Goal: Information Seeking & Learning: Learn about a topic

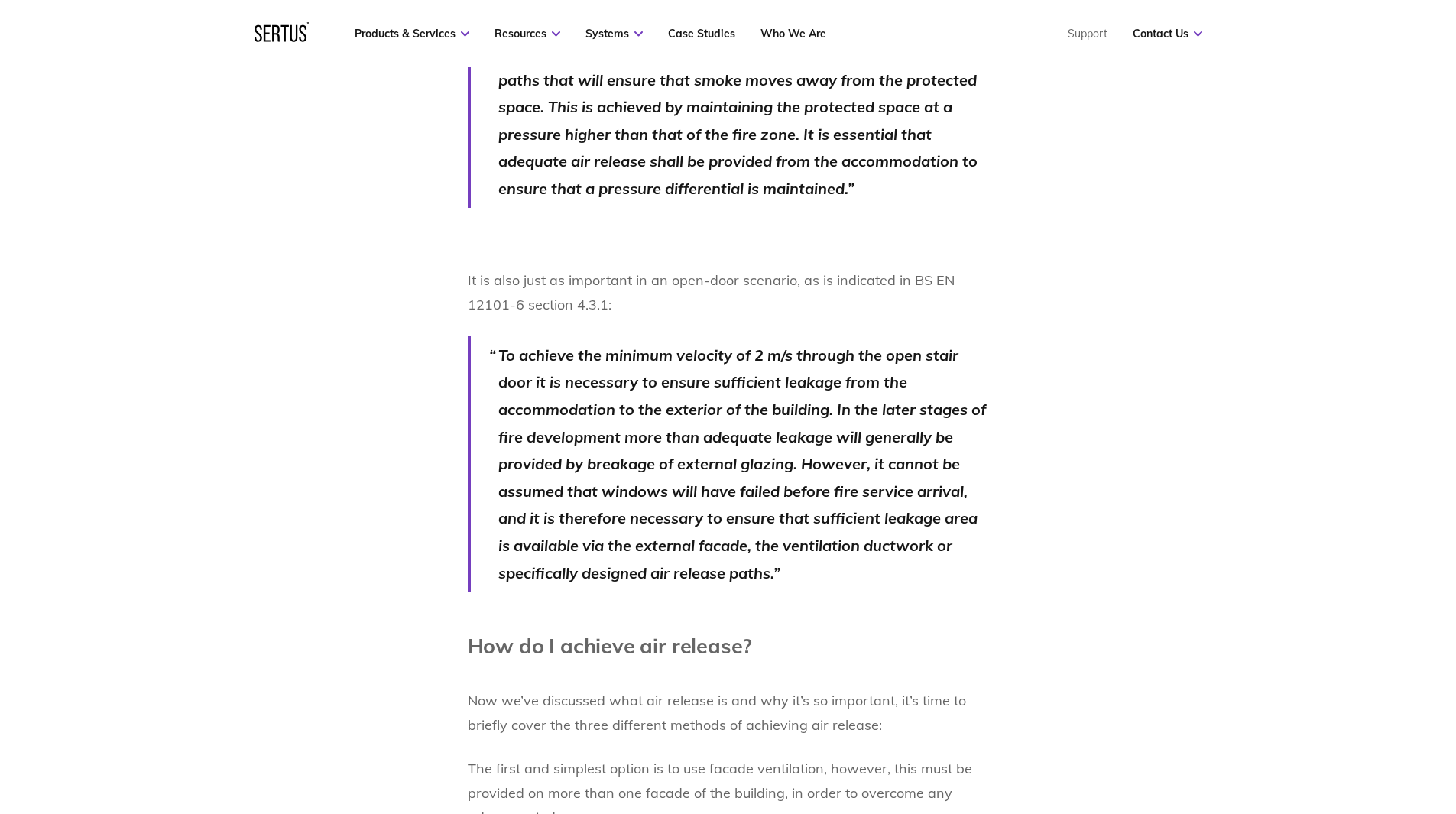
scroll to position [1935, 0]
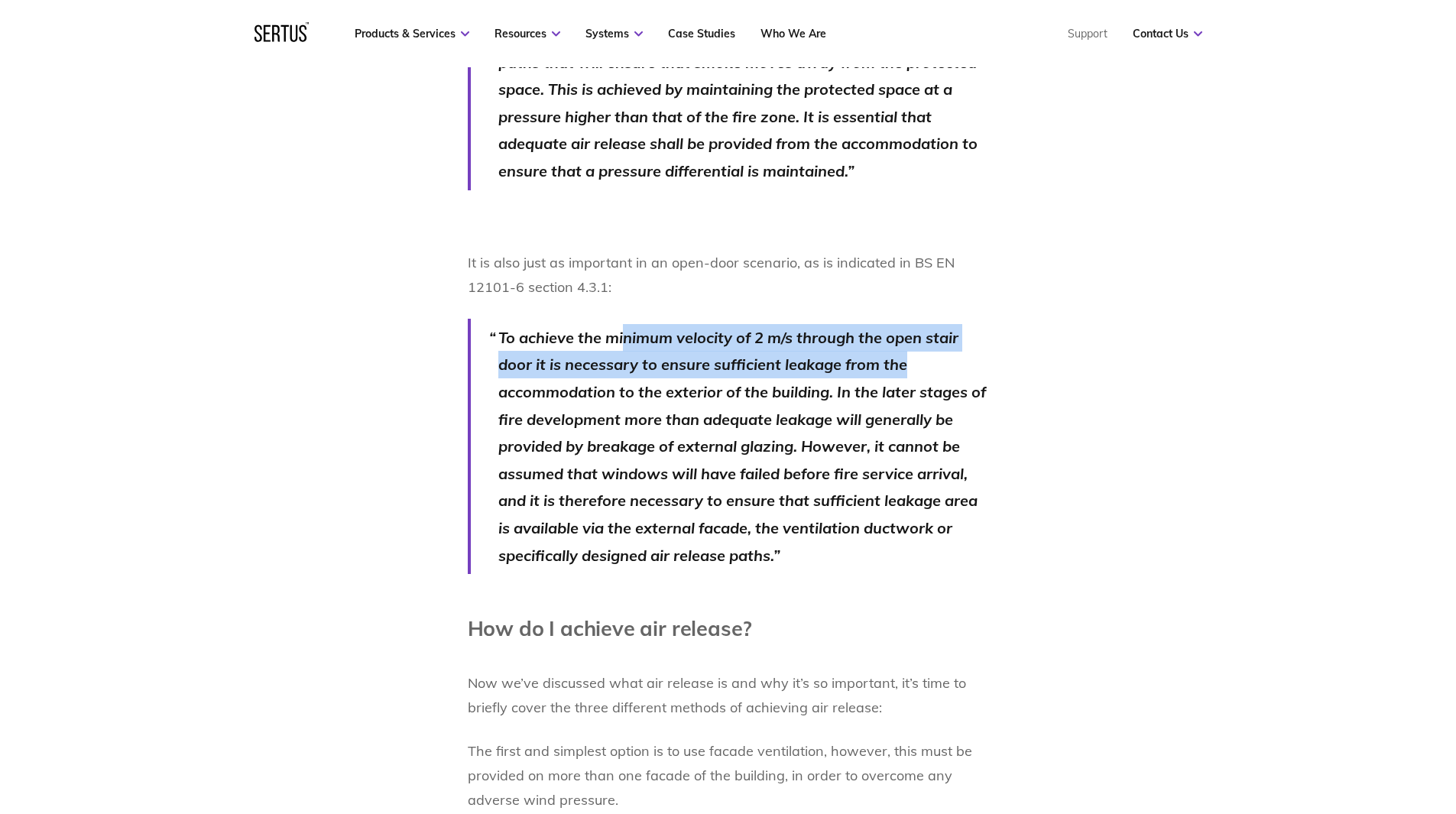
drag, startPoint x: 625, startPoint y: 449, endPoint x: 974, endPoint y: 469, distance: 349.6
click at [974, 469] on p "To achieve the minimum velocity of 2 m/s through the open stair door it is nece…" at bounding box center [743, 446] width 490 height 245
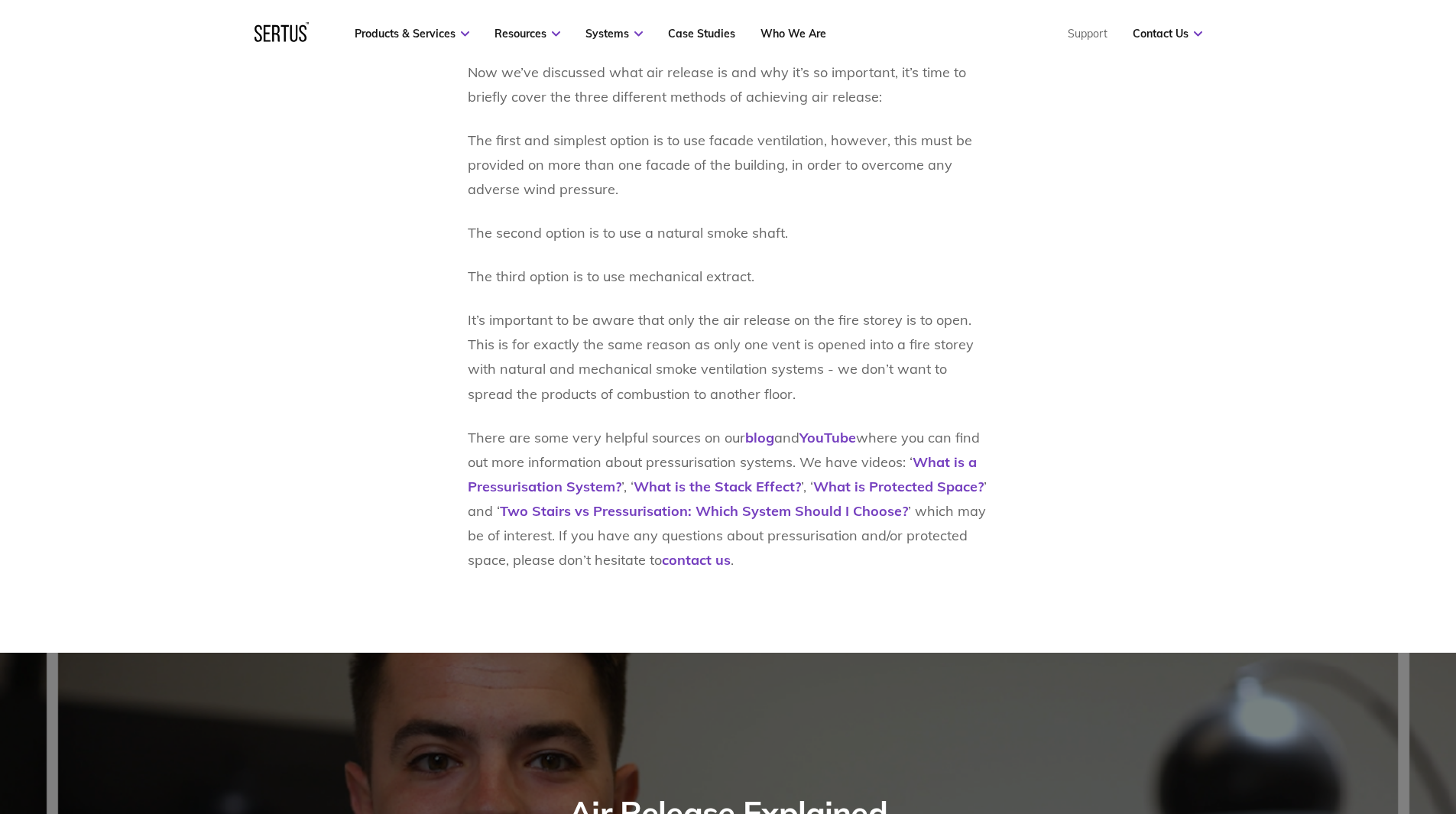
scroll to position [2546, 0]
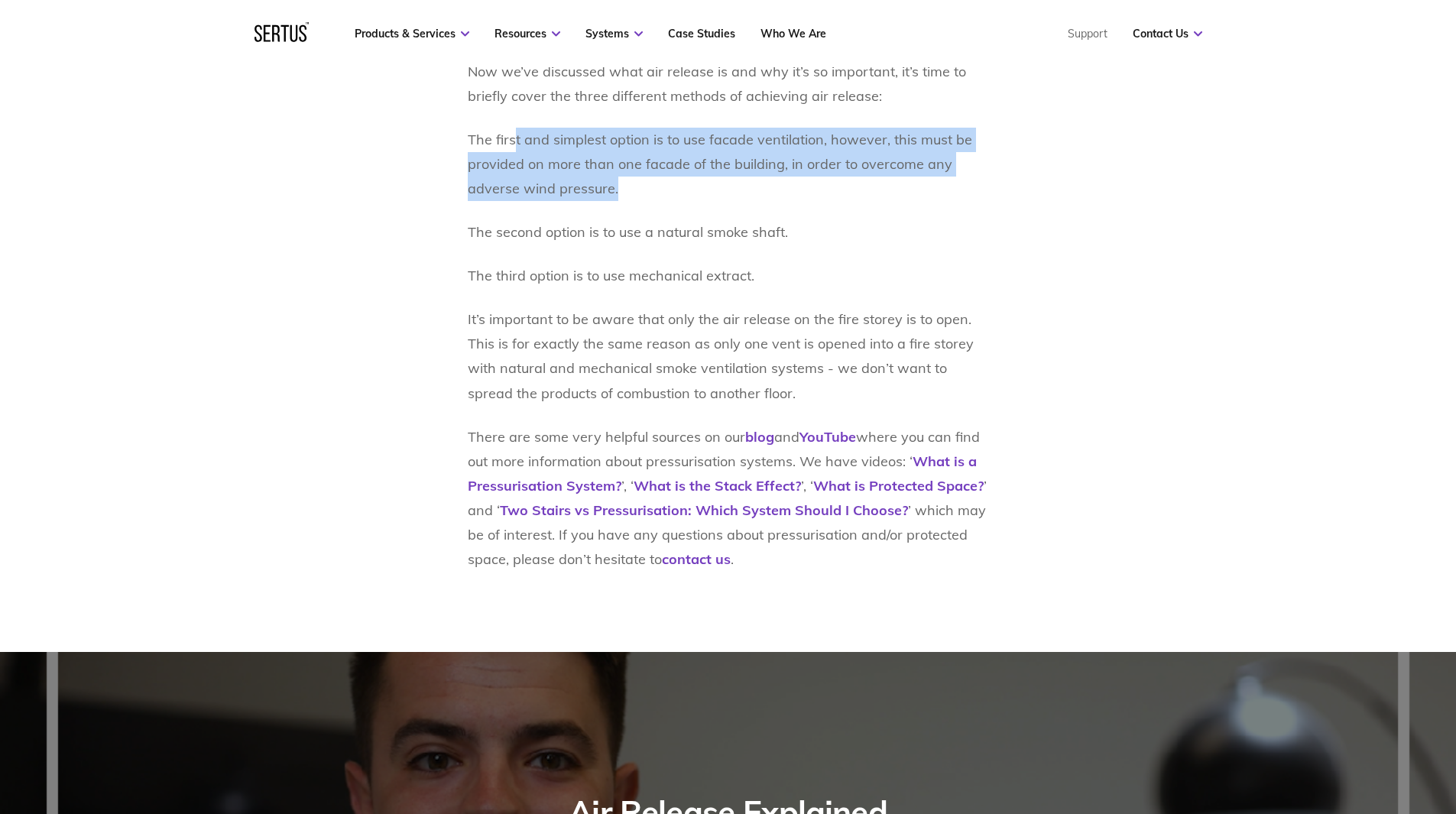
drag, startPoint x: 515, startPoint y: 260, endPoint x: 825, endPoint y: 309, distance: 313.8
click at [825, 201] on p "The first and simplest option is to use facade ventilation, however, this must …" at bounding box center [728, 165] width 521 height 74
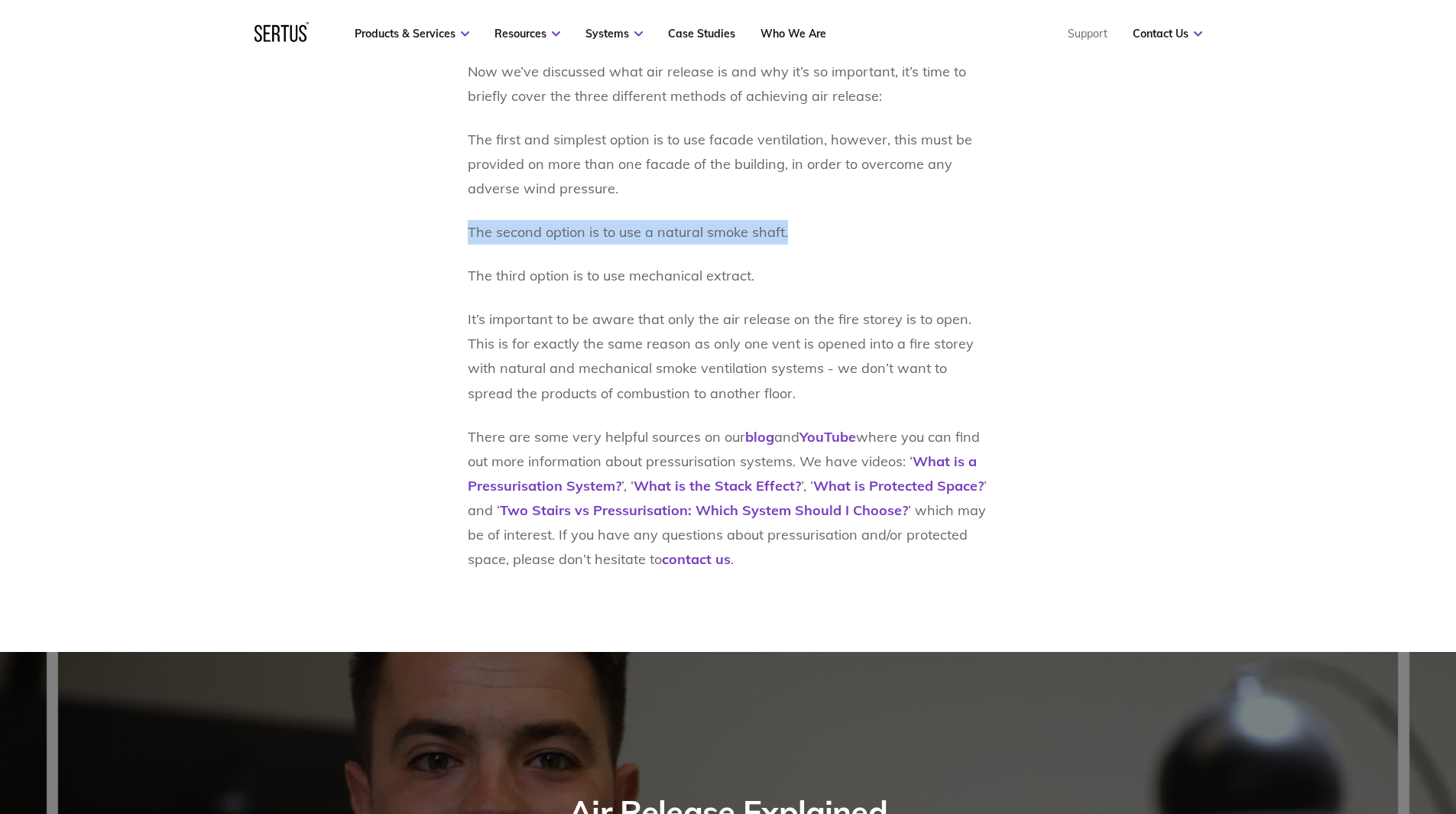
drag, startPoint x: 792, startPoint y: 360, endPoint x: 471, endPoint y: 364, distance: 321.0
click at [471, 245] on p "The second option is to use a natural smoke shaft." at bounding box center [728, 232] width 521 height 24
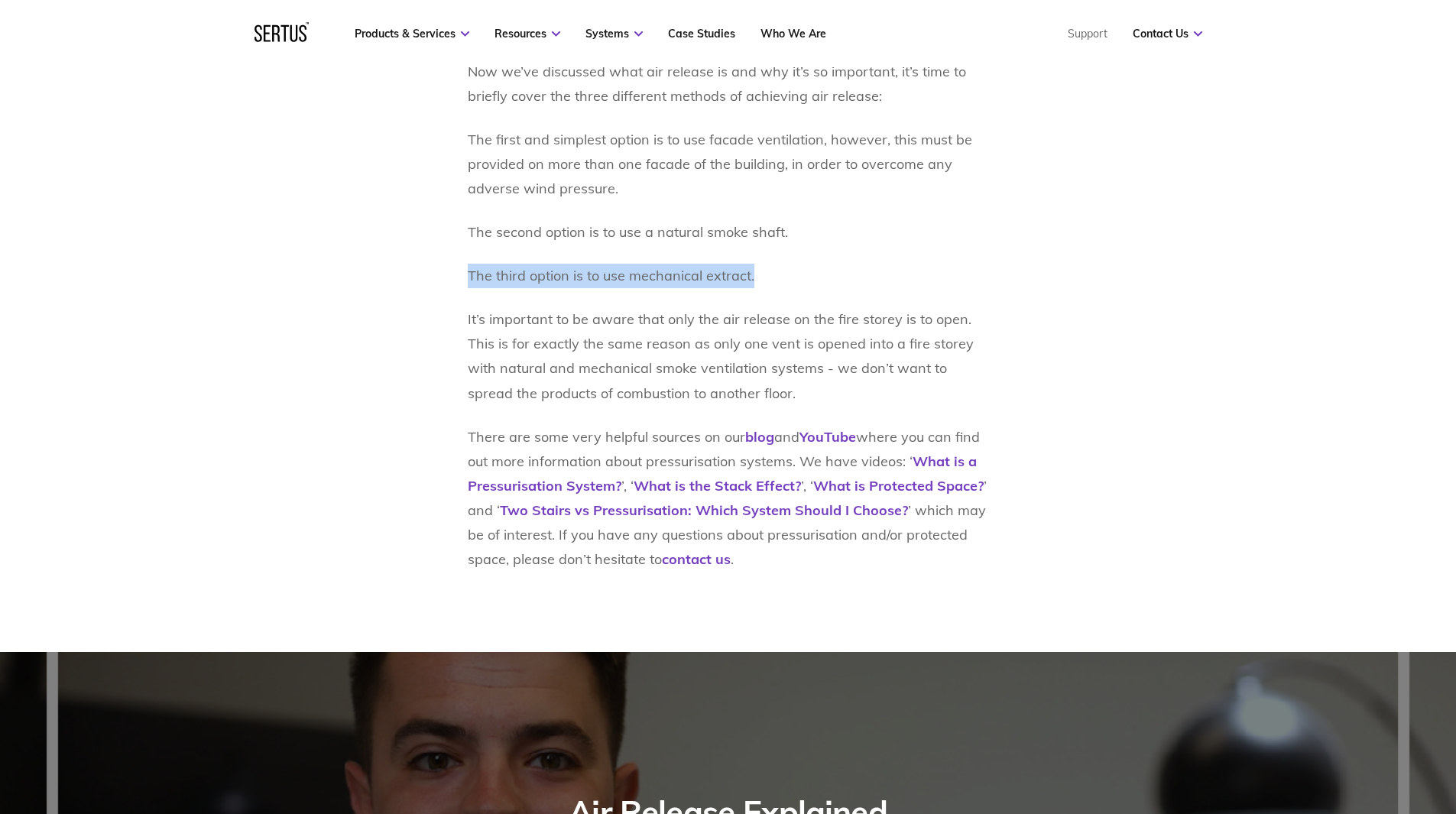
drag, startPoint x: 766, startPoint y: 401, endPoint x: 456, endPoint y: 408, distance: 310.1
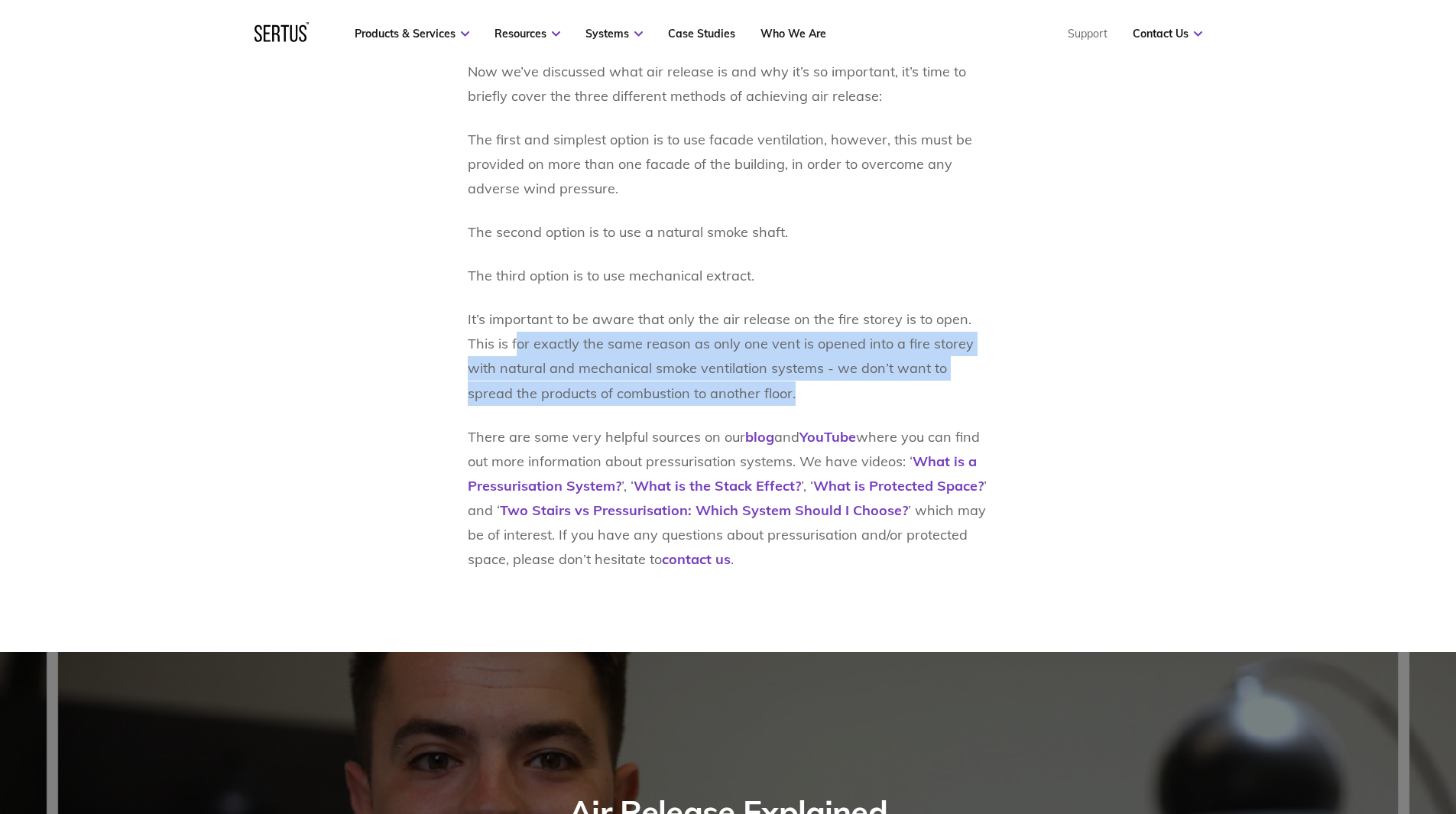
drag, startPoint x: 517, startPoint y: 467, endPoint x: 845, endPoint y: 504, distance: 330.1
click at [845, 405] on p "It’s important to be aware that only the air release on the fire storey is to o…" at bounding box center [728, 356] width 521 height 98
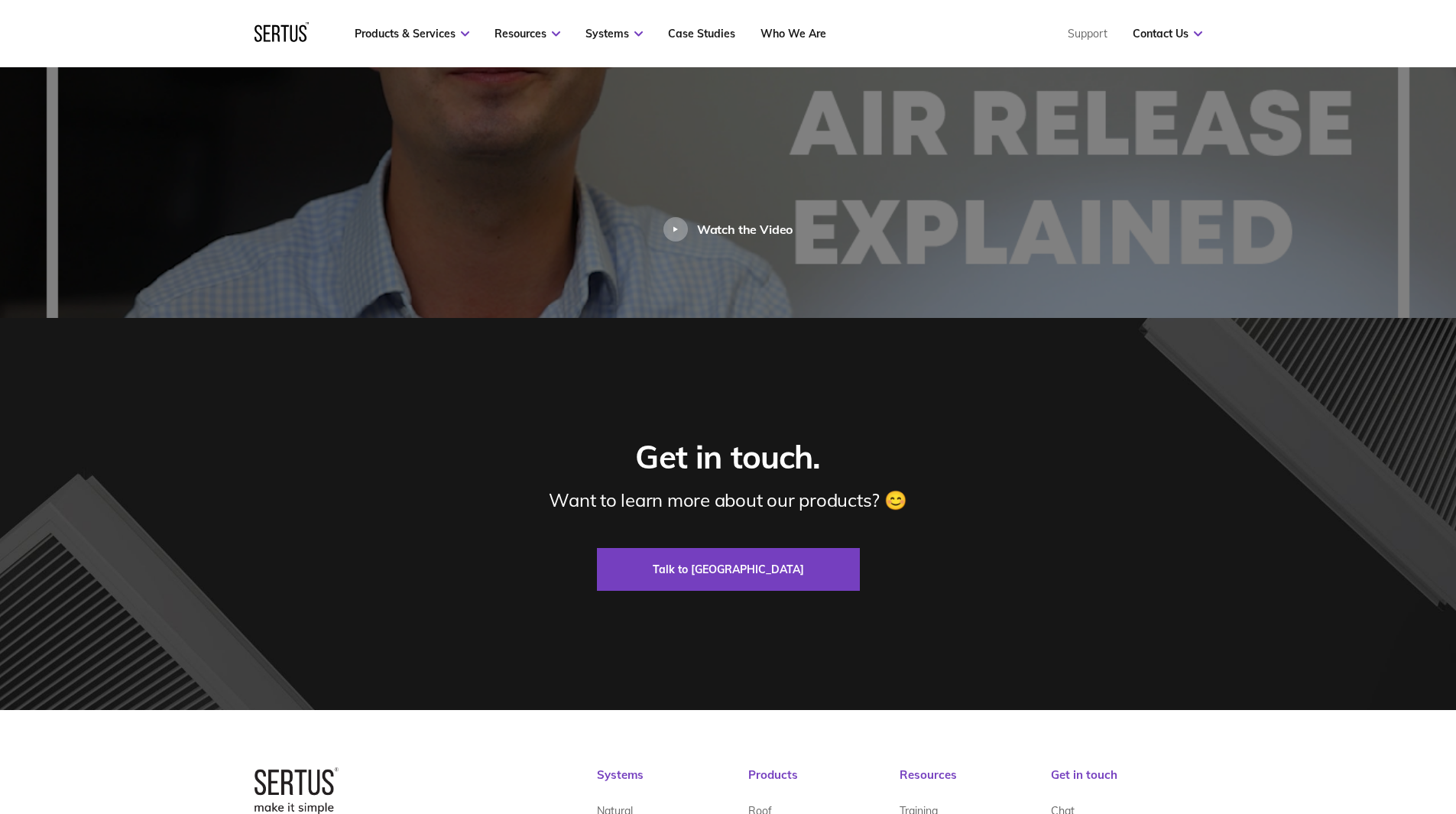
scroll to position [3566, 0]
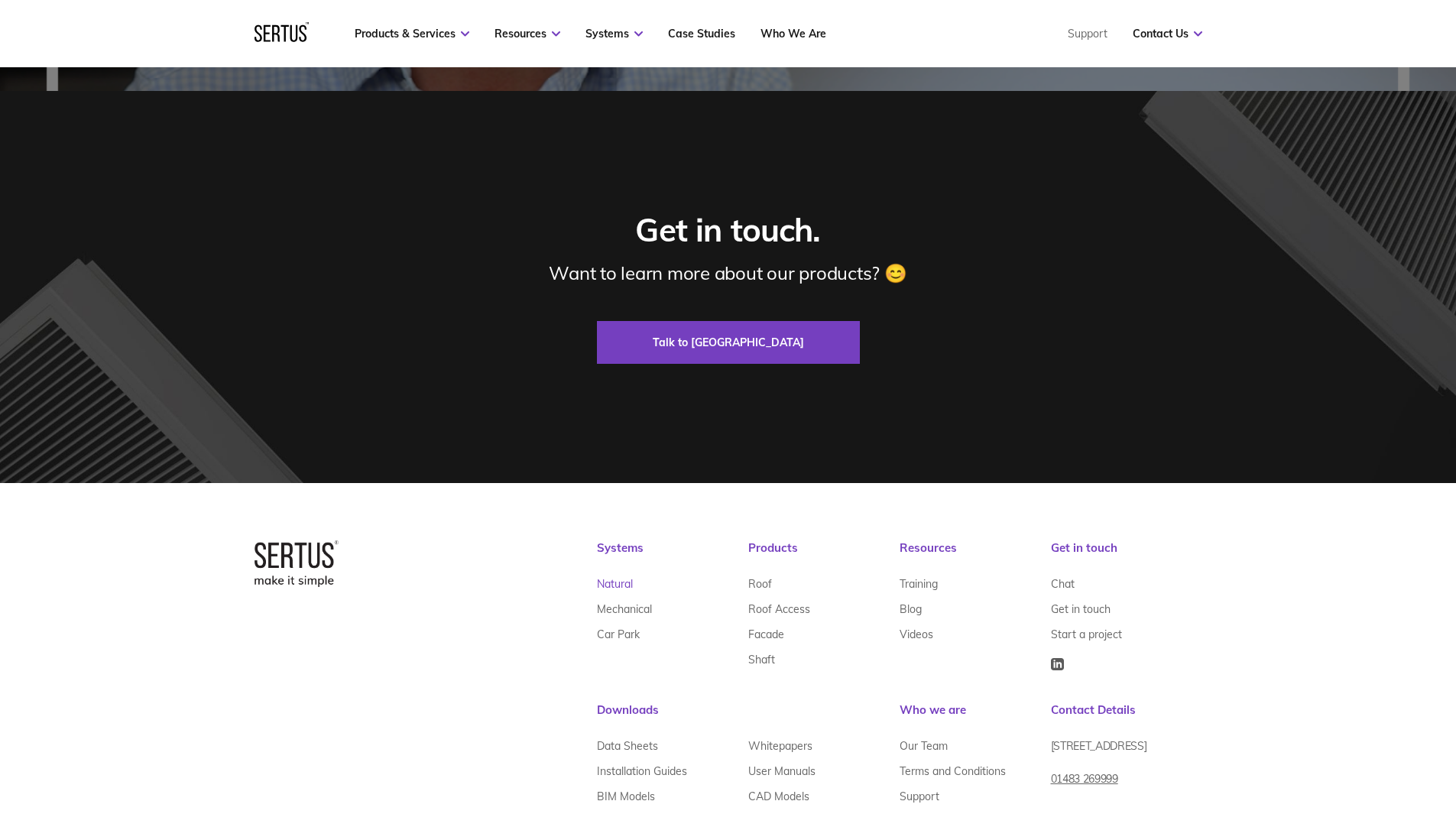
click at [622, 596] on link "Natural" at bounding box center [615, 583] width 36 height 25
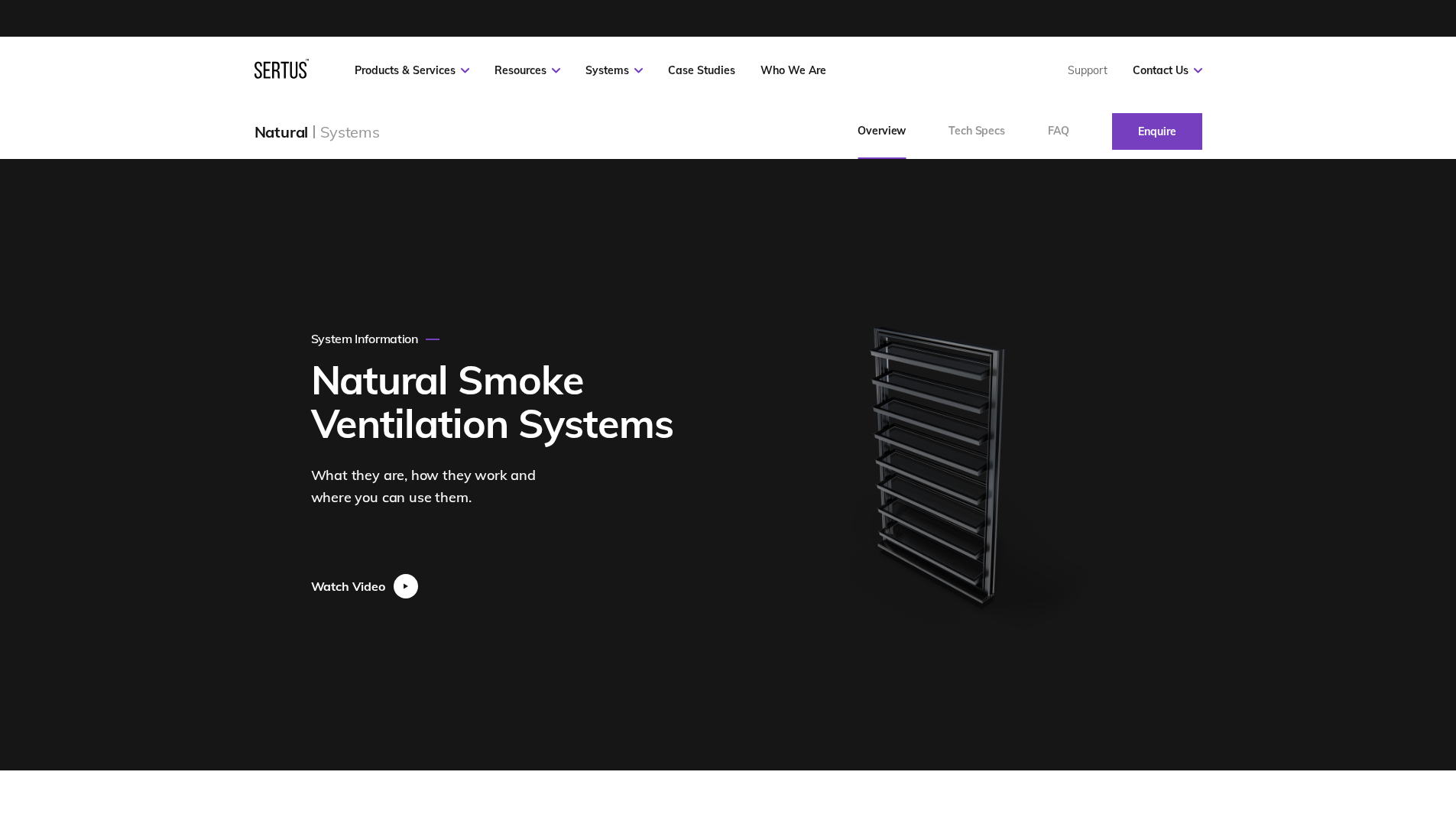
click at [402, 589] on div at bounding box center [406, 586] width 24 height 24
click at [411, 583] on div at bounding box center [406, 586] width 24 height 24
click at [875, 471] on img at bounding box center [941, 464] width 410 height 409
click at [377, 549] on div "Watch Video" at bounding box center [369, 553] width 116 height 90
click at [402, 584] on div at bounding box center [406, 586] width 24 height 24
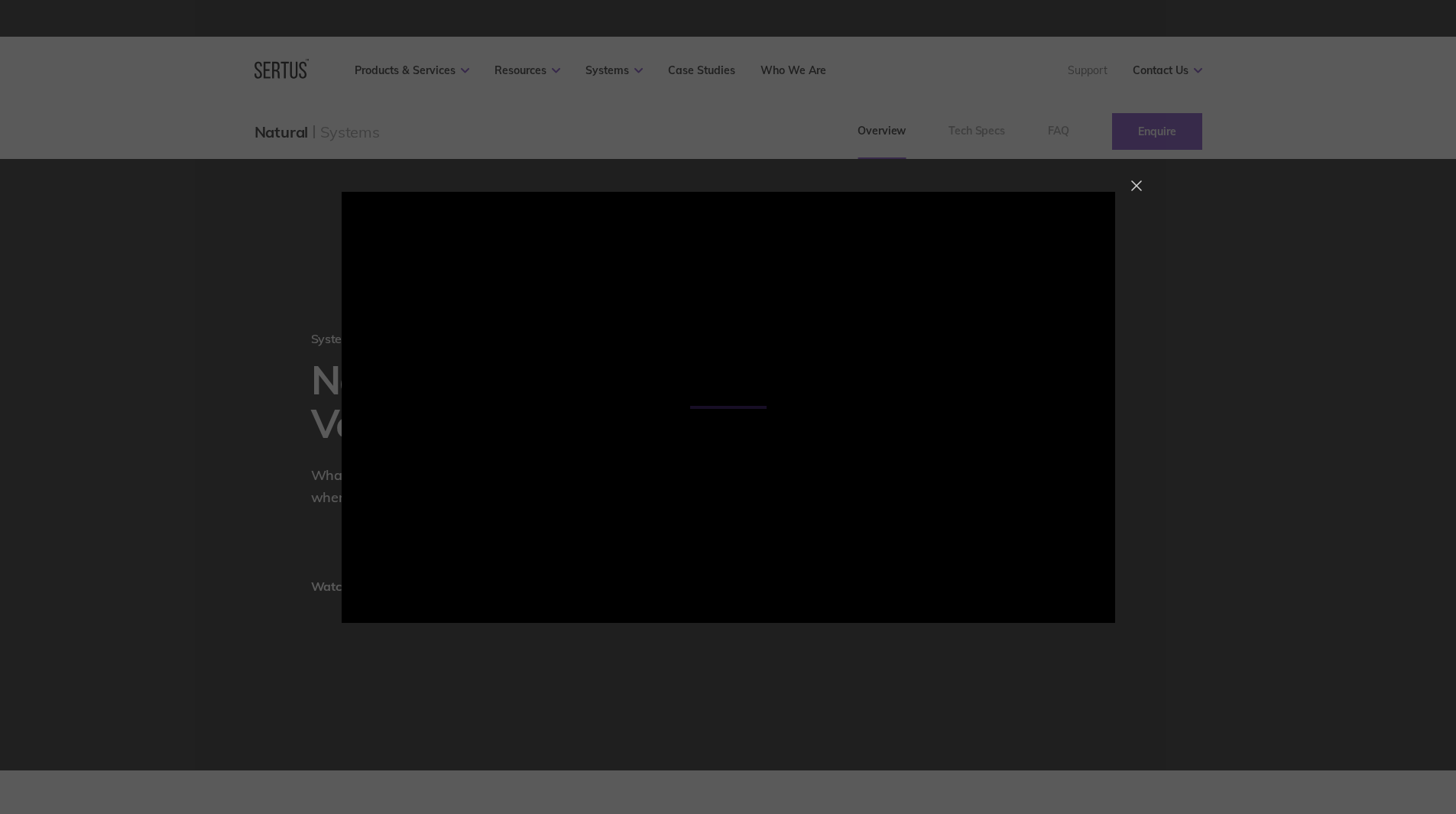
click at [1137, 185] on div at bounding box center [1137, 186] width 11 height 11
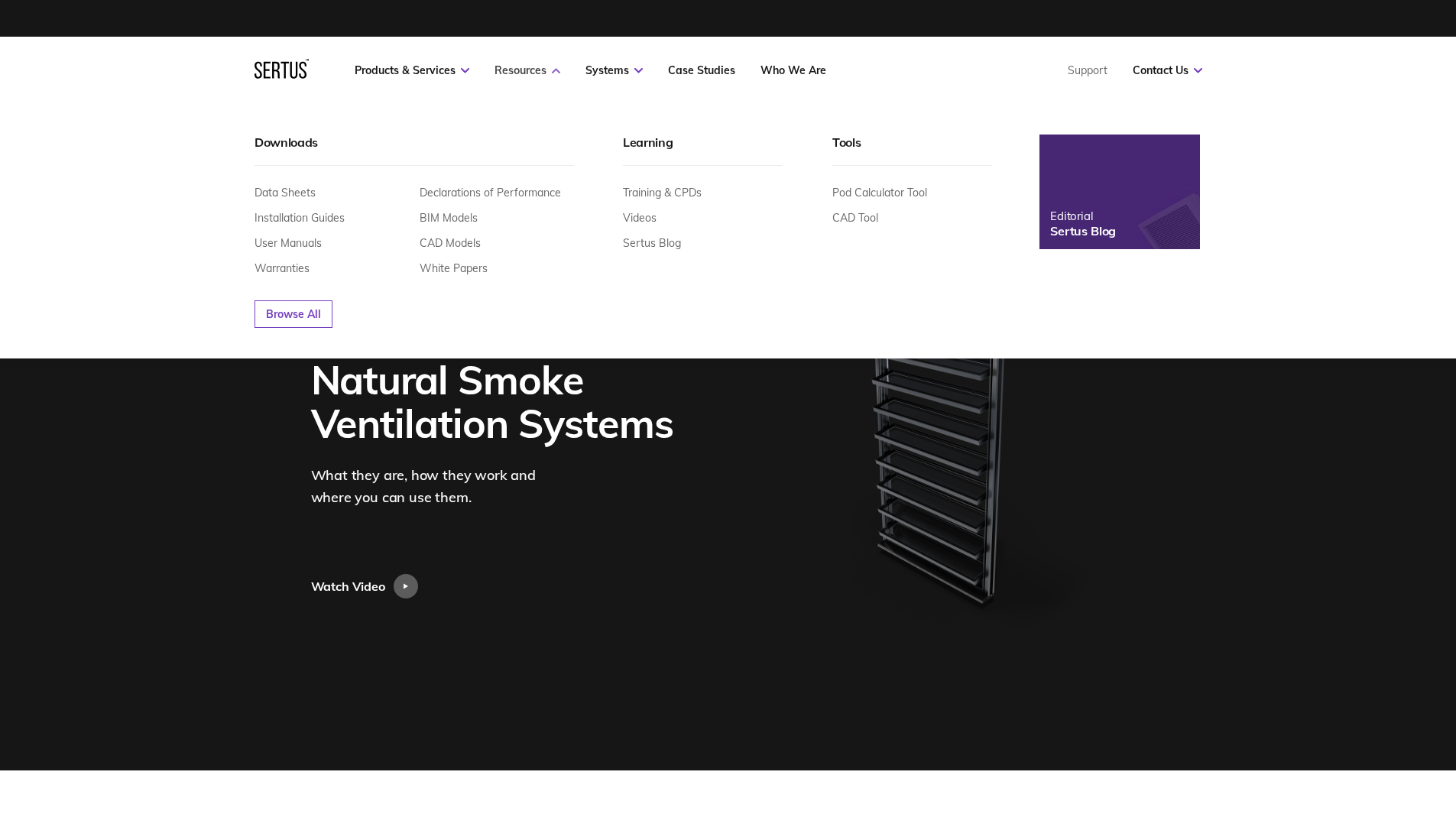
click at [549, 72] on link "Resources" at bounding box center [527, 71] width 66 height 14
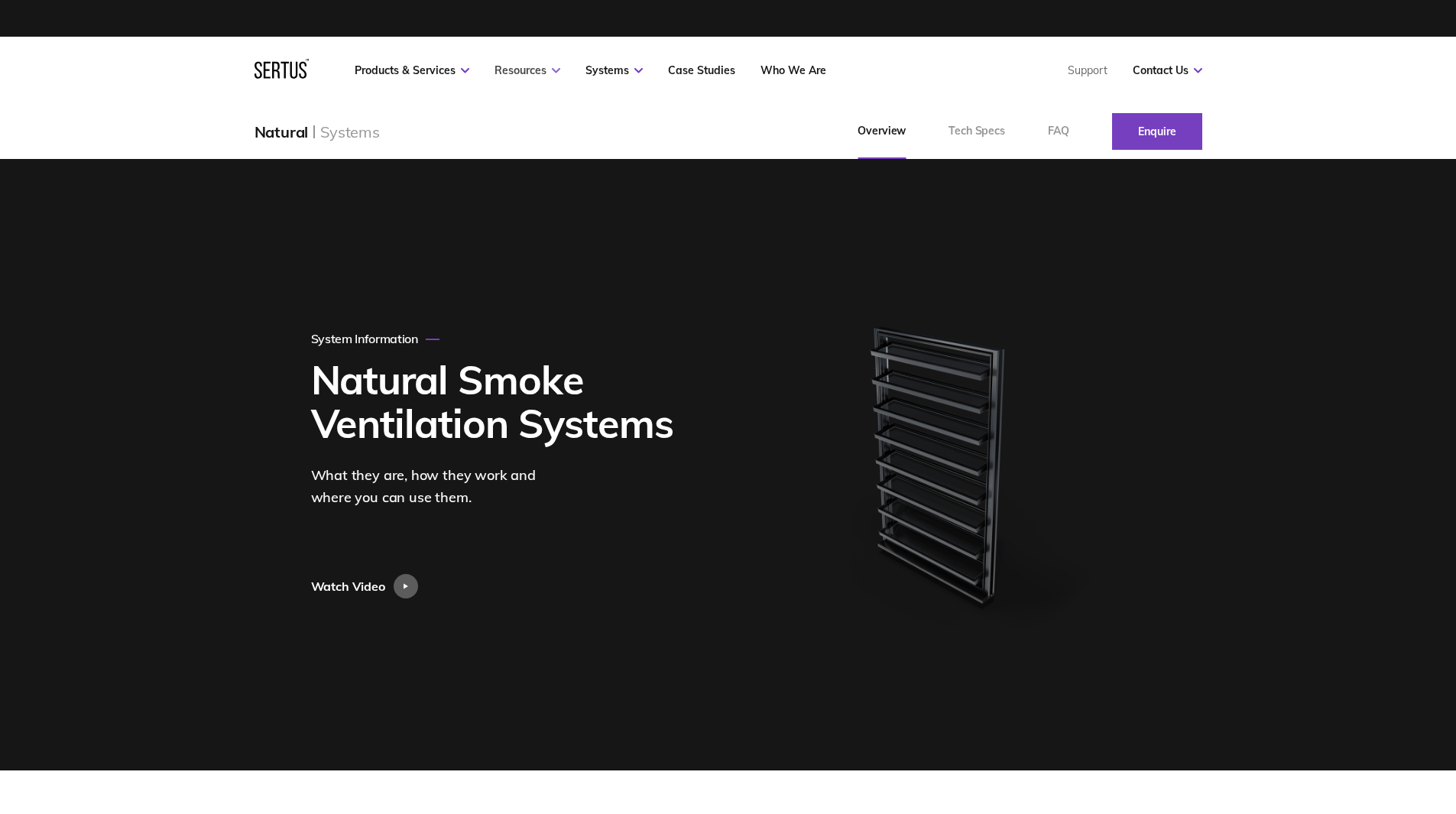
click at [549, 72] on link "Resources" at bounding box center [527, 71] width 66 height 14
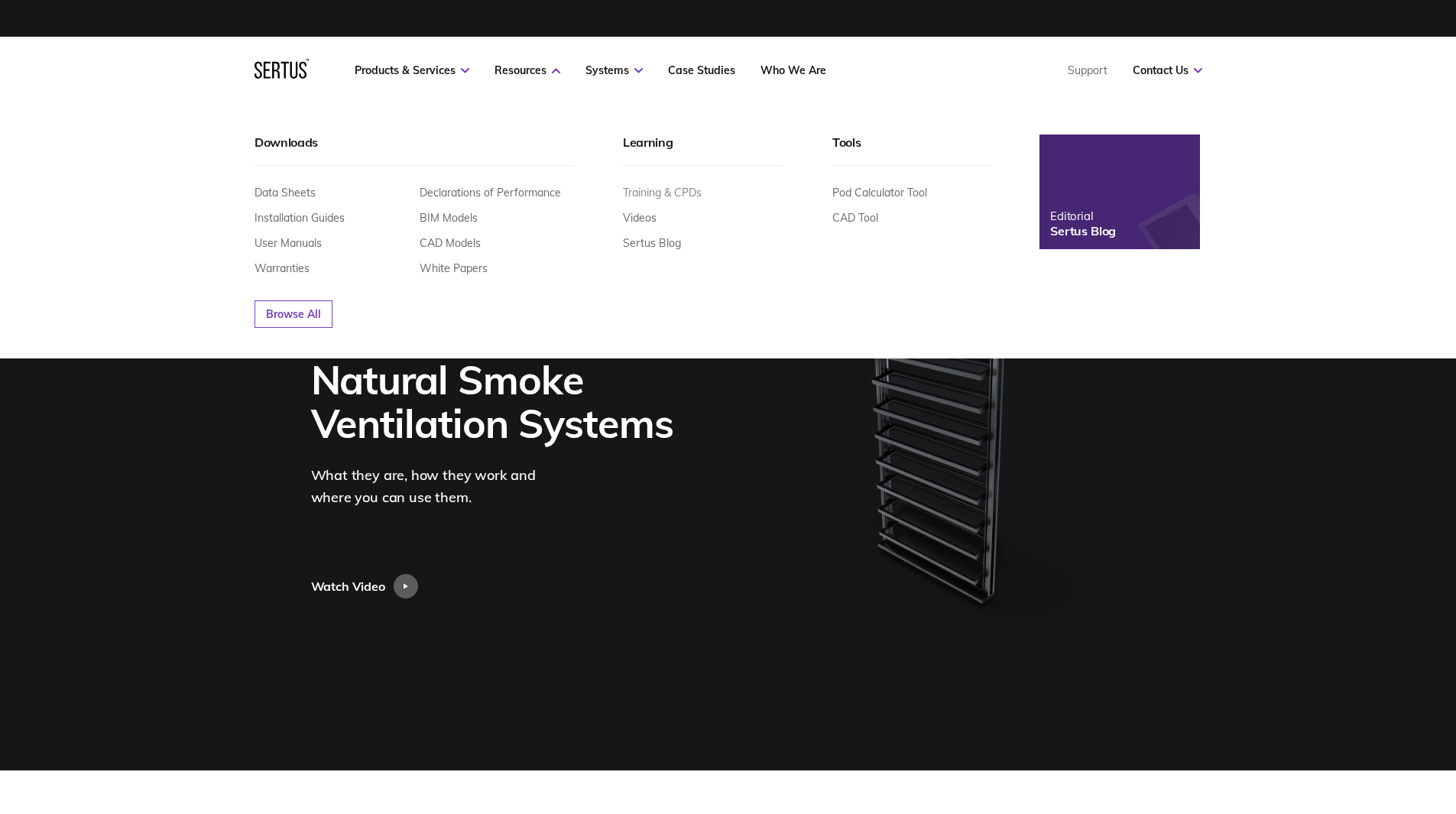
click at [651, 193] on link "Training & CPDs" at bounding box center [662, 193] width 78 height 14
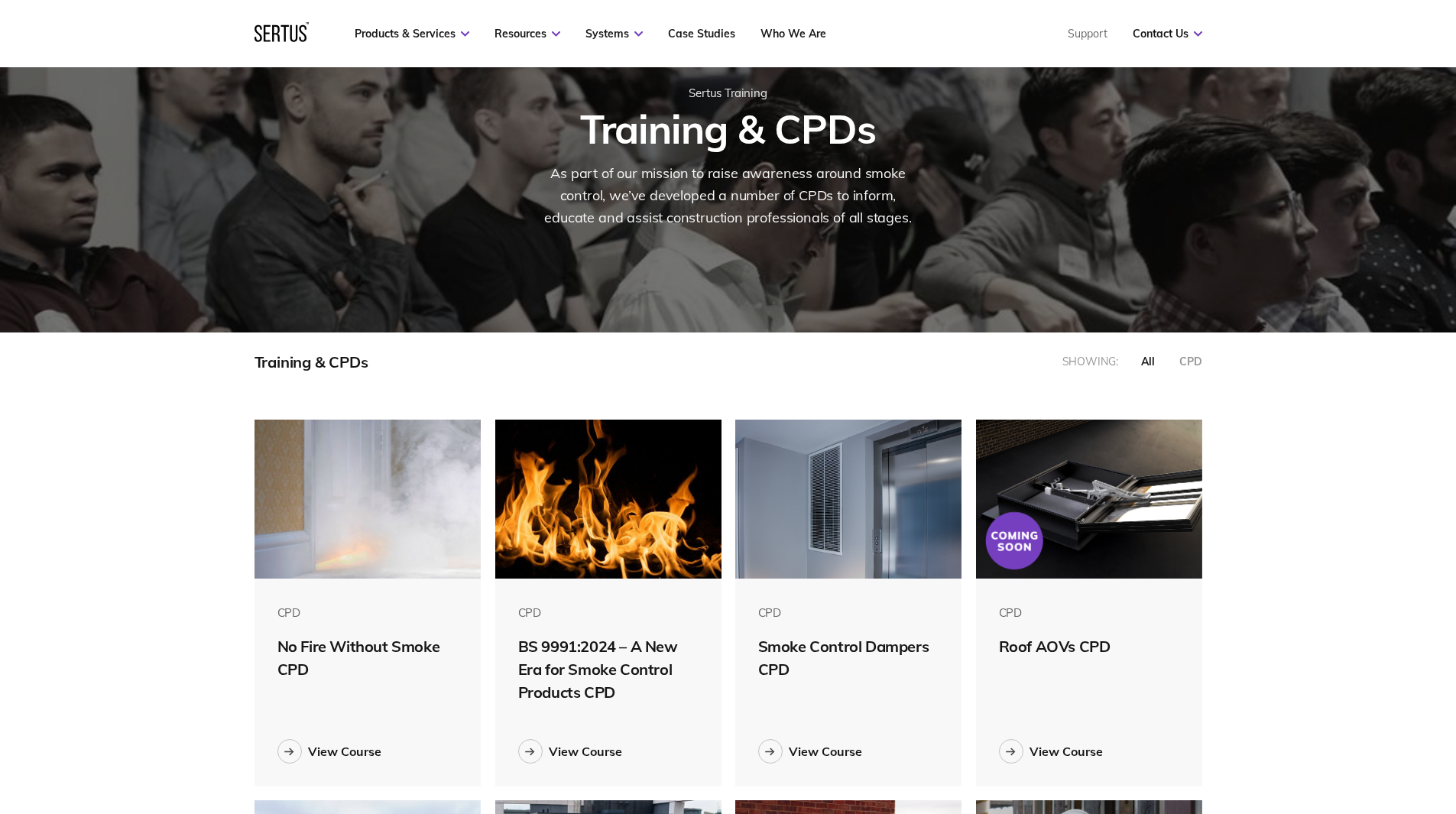
scroll to position [204, 0]
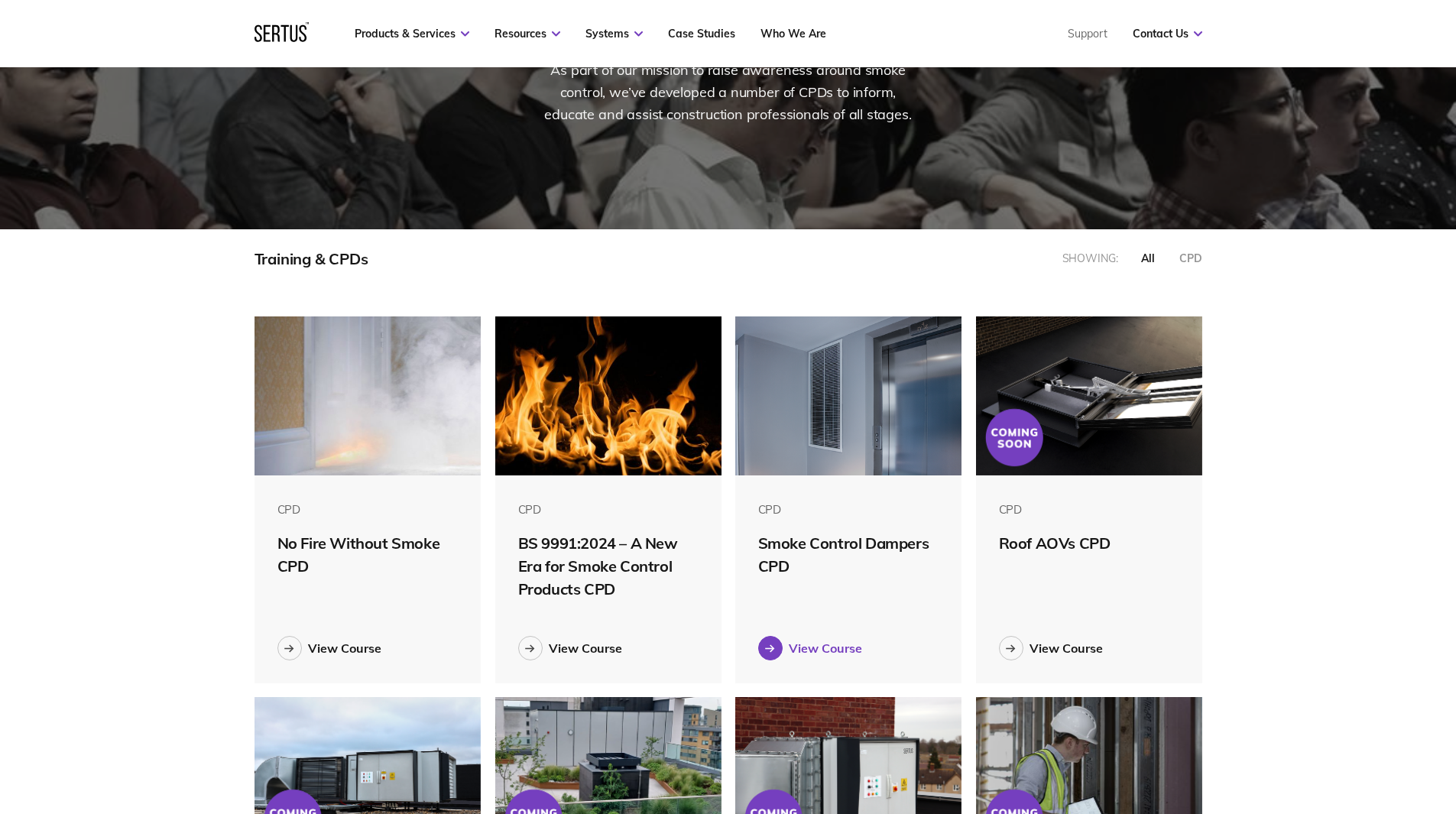
click at [823, 645] on div "View Course" at bounding box center [825, 647] width 74 height 15
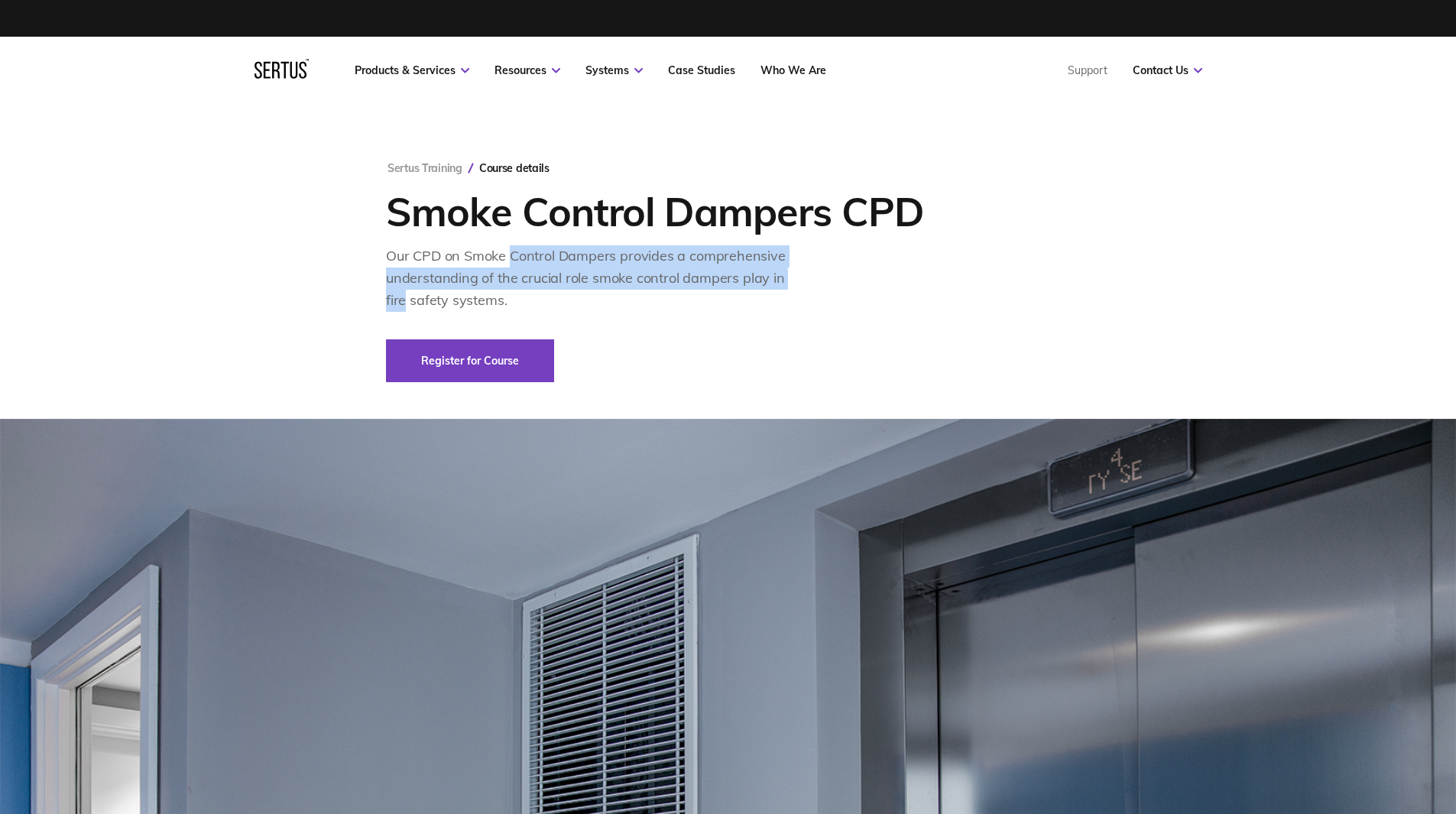
drag, startPoint x: 508, startPoint y: 253, endPoint x: 826, endPoint y: 282, distance: 319.3
click at [826, 282] on div "Sertus Training Course details Smoke Control Dampers CPD Our CPD on Smoke Contr…" at bounding box center [728, 272] width 684 height 221
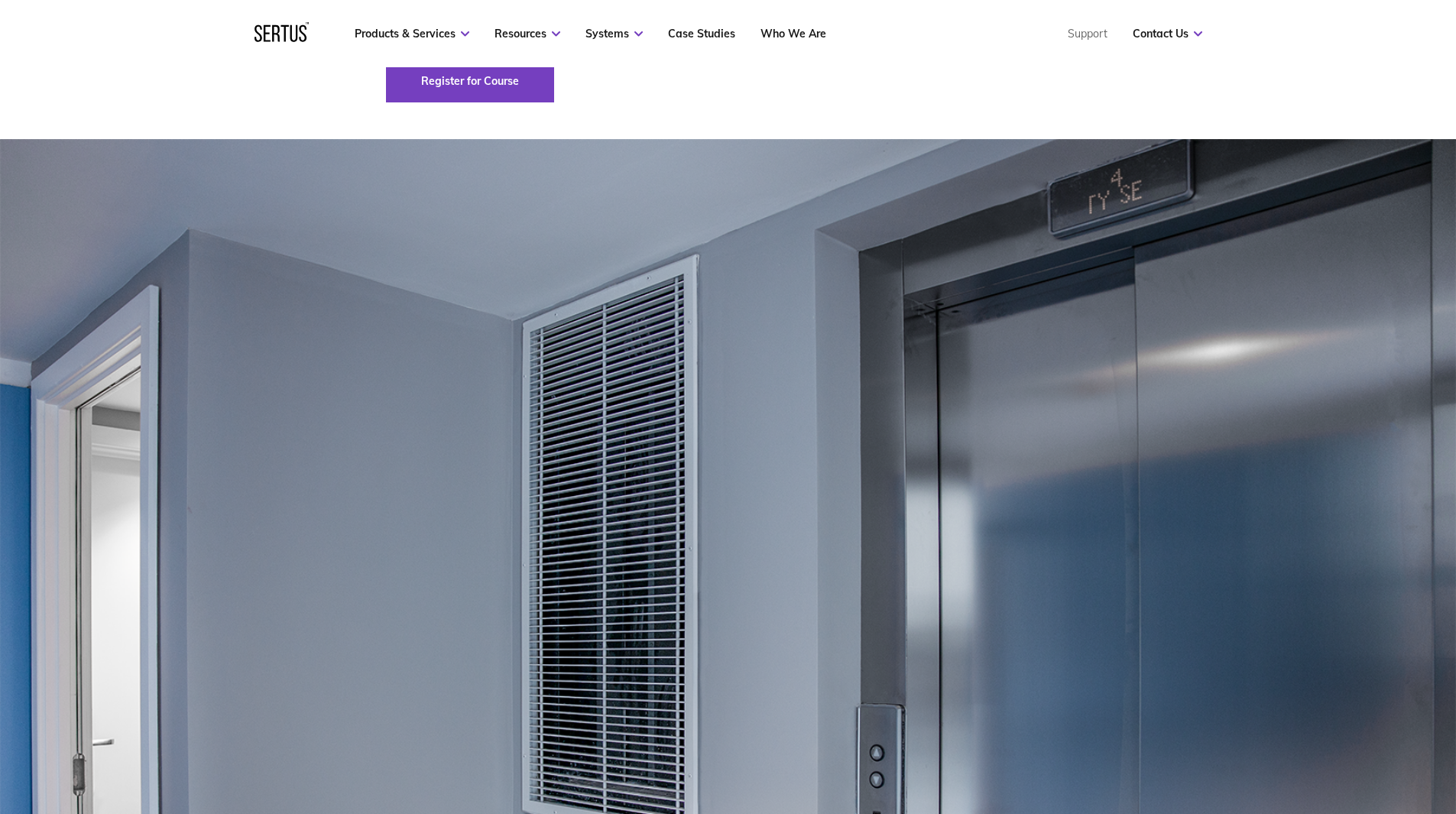
scroll to position [102, 0]
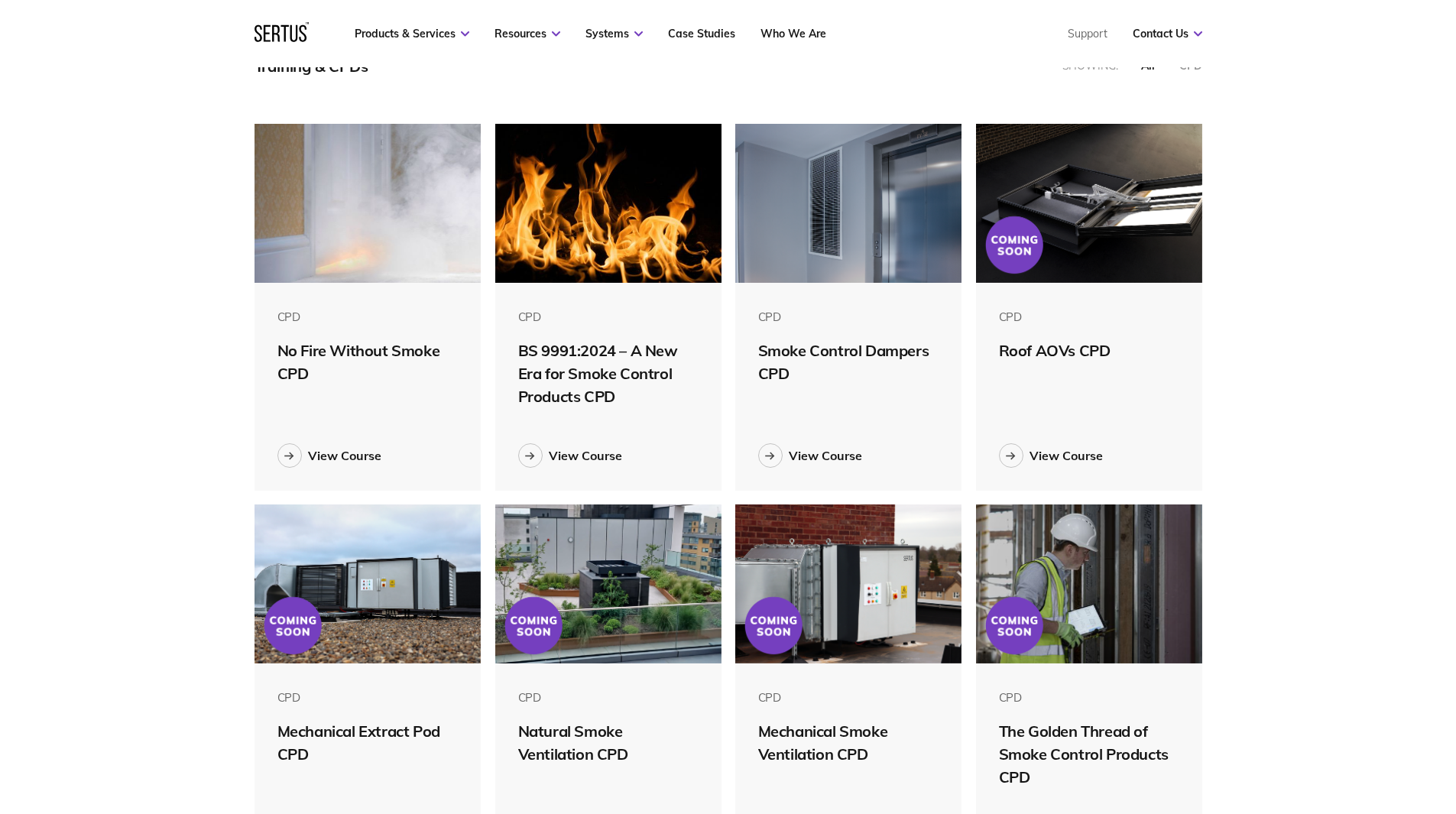
scroll to position [510, 0]
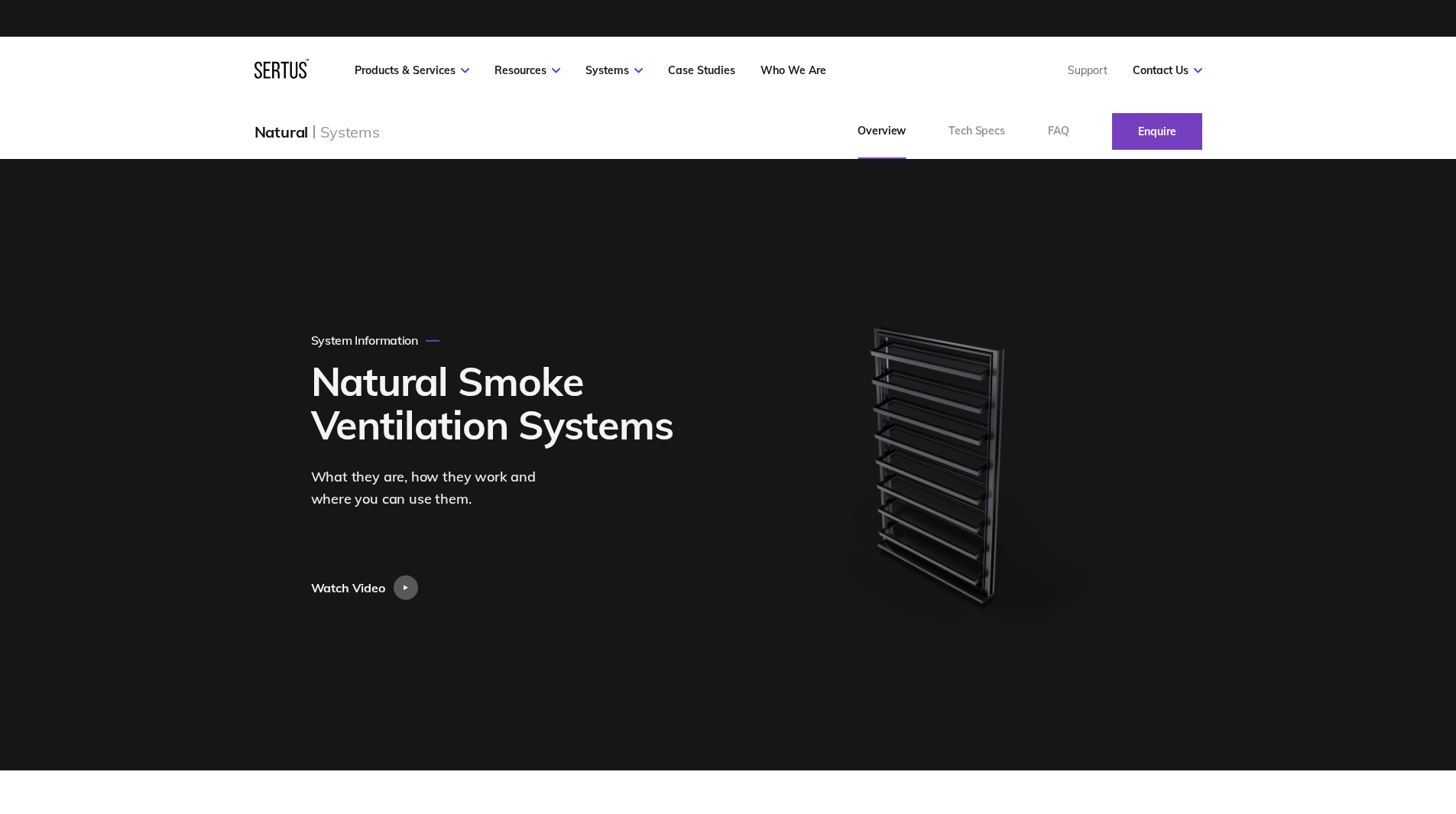
scroll to position [3566, 0]
